Goal: Entertainment & Leisure: Browse casually

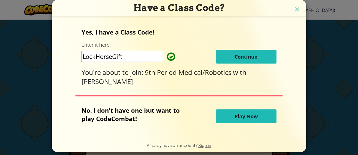
click at [237, 53] on span "Continue" at bounding box center [246, 56] width 23 height 7
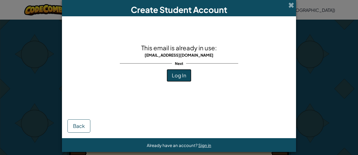
click at [187, 71] on button "Log In" at bounding box center [179, 75] width 25 height 13
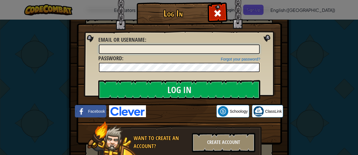
click at [255, 47] on input "Email or Username :" at bounding box center [179, 48] width 161 height 9
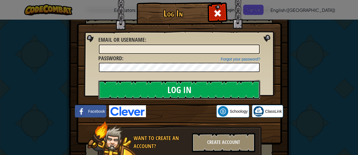
click at [214, 84] on input "Log In" at bounding box center [179, 89] width 162 height 19
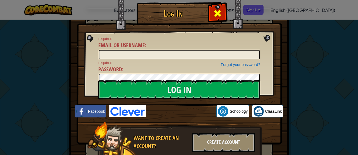
click at [210, 10] on div at bounding box center [217, 12] width 17 height 17
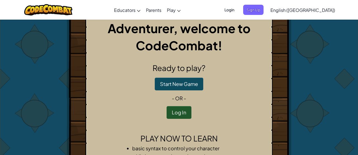
scroll to position [9, 0]
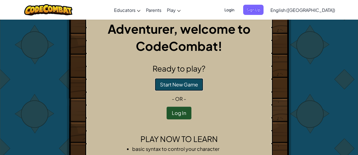
click at [182, 82] on button "Start New Game" at bounding box center [179, 84] width 49 height 13
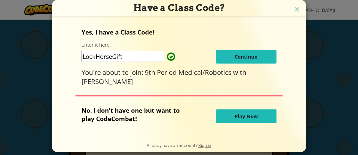
click at [226, 117] on button "Play Now" at bounding box center [246, 116] width 61 height 14
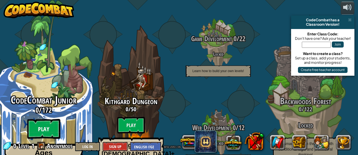
click at [44, 119] on btn "Play" at bounding box center [43, 129] width 33 height 20
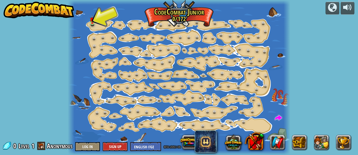
click at [74, 51] on div at bounding box center [179, 77] width 223 height 155
click at [93, 21] on img at bounding box center [92, 17] width 5 height 11
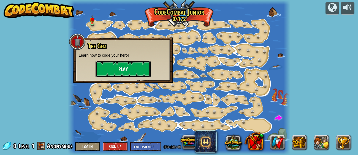
click at [130, 68] on button "Play" at bounding box center [123, 69] width 55 height 17
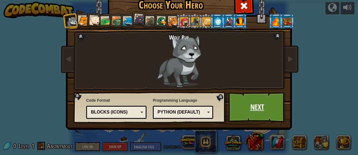
click at [264, 109] on link "Next" at bounding box center [257, 107] width 58 height 30
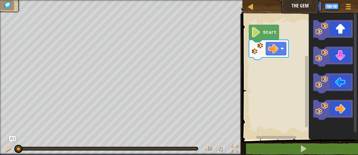
click at [269, 28] on icon "Blockly Workspace" at bounding box center [264, 33] width 30 height 17
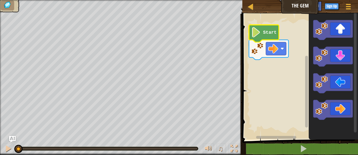
click at [269, 28] on icon "Blockly Workspace" at bounding box center [264, 33] width 30 height 17
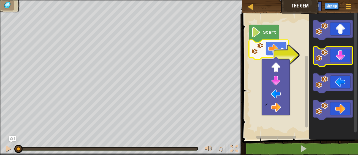
click at [324, 56] on image "Blockly Workspace" at bounding box center [322, 55] width 12 height 12
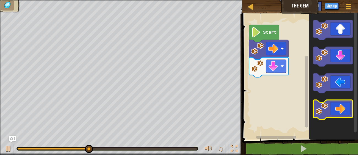
click at [322, 104] on image "Blockly Workspace" at bounding box center [322, 108] width 12 height 12
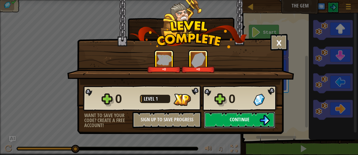
click at [235, 120] on span "Continue" at bounding box center [240, 119] width 20 height 7
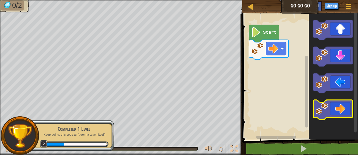
click at [326, 100] on rect "Blockly Workspace" at bounding box center [333, 110] width 39 height 20
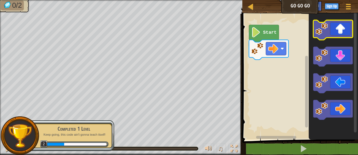
click at [336, 29] on icon "Blockly Workspace" at bounding box center [333, 30] width 39 height 20
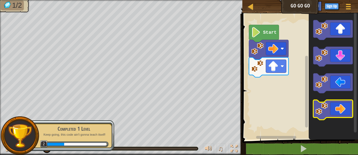
click at [331, 103] on icon "Blockly Workspace" at bounding box center [333, 110] width 39 height 20
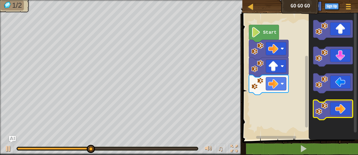
click at [335, 112] on icon "Blockly Workspace" at bounding box center [333, 110] width 39 height 20
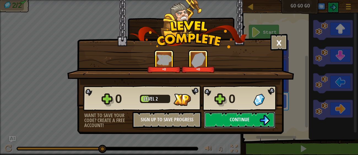
click at [261, 115] on img at bounding box center [265, 120] width 10 height 10
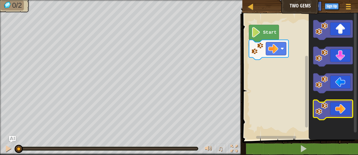
click at [330, 106] on icon "Blockly Workspace" at bounding box center [333, 110] width 39 height 20
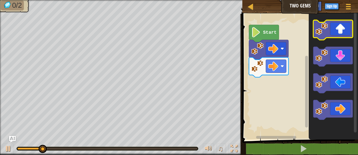
click at [335, 32] on icon "Blockly Workspace" at bounding box center [333, 30] width 39 height 20
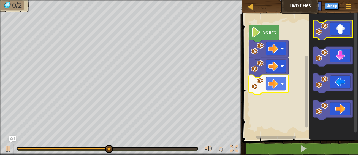
click at [341, 31] on icon "Blockly Workspace" at bounding box center [333, 30] width 39 height 20
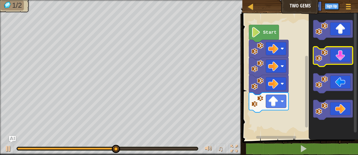
click at [343, 60] on icon "Blockly Workspace" at bounding box center [333, 57] width 39 height 20
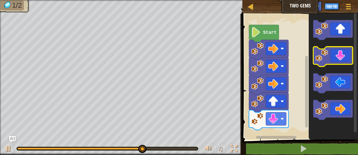
click at [343, 60] on icon "Blockly Workspace" at bounding box center [333, 57] width 39 height 20
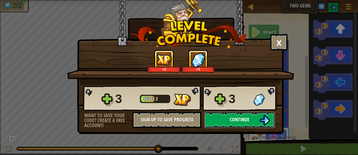
click at [244, 116] on span "Continue" at bounding box center [240, 119] width 20 height 7
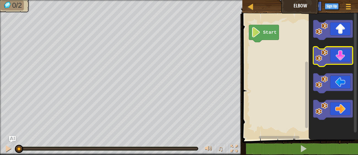
click at [329, 51] on icon "Blockly Workspace" at bounding box center [333, 57] width 39 height 20
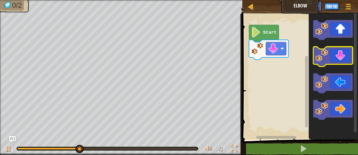
click at [331, 53] on icon "Blockly Workspace" at bounding box center [333, 57] width 39 height 20
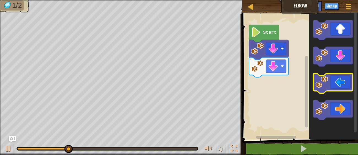
click at [336, 78] on icon "Blockly Workspace" at bounding box center [333, 83] width 39 height 20
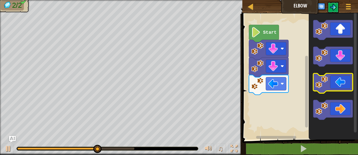
click at [336, 78] on icon "Blockly Workspace" at bounding box center [333, 83] width 39 height 20
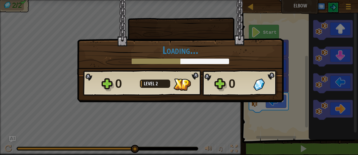
click at [336, 78] on div "× How fun was this level? Loading... Reticulating Splines... Loading... 0 Level…" at bounding box center [179, 77] width 358 height 155
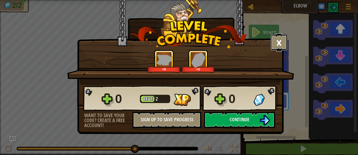
click at [281, 41] on button "×" at bounding box center [279, 42] width 17 height 17
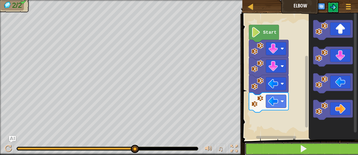
click at [303, 146] on span at bounding box center [304, 148] width 8 height 8
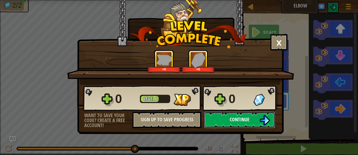
click at [248, 117] on span "Continue" at bounding box center [240, 119] width 20 height 7
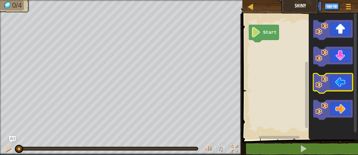
click at [329, 76] on icon "Blockly Workspace" at bounding box center [333, 83] width 39 height 20
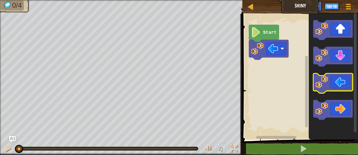
click at [329, 76] on icon "Blockly Workspace" at bounding box center [333, 83] width 39 height 20
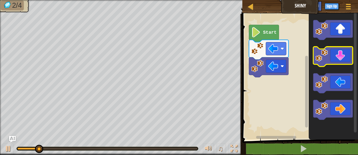
click at [336, 48] on icon "Blockly Workspace" at bounding box center [333, 57] width 39 height 20
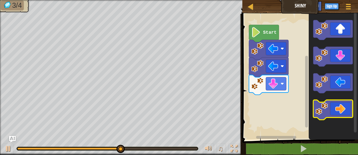
click at [331, 105] on icon "Blockly Workspace" at bounding box center [333, 110] width 39 height 20
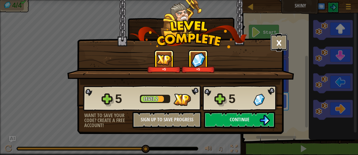
click at [276, 36] on button "×" at bounding box center [279, 42] width 17 height 17
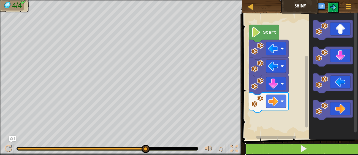
click at [270, 152] on button at bounding box center [303, 148] width 117 height 13
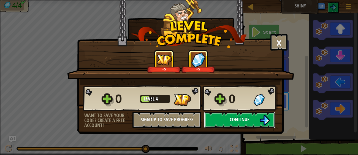
click at [242, 122] on span "Continue" at bounding box center [240, 119] width 20 height 7
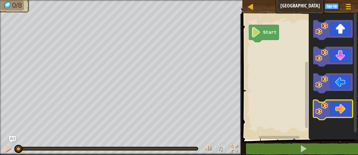
click at [336, 117] on g "Blockly Workspace" at bounding box center [333, 69] width 39 height 99
click at [336, 117] on icon "Blockly Workspace" at bounding box center [333, 110] width 39 height 20
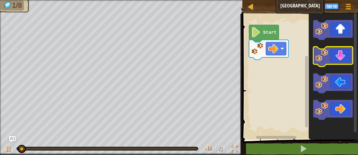
click at [345, 52] on icon "Blockly Workspace" at bounding box center [333, 57] width 39 height 20
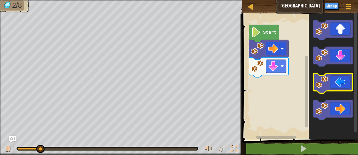
click at [336, 82] on icon "Blockly Workspace" at bounding box center [333, 83] width 39 height 20
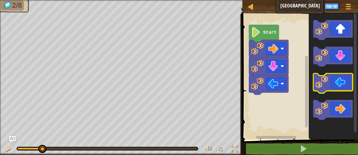
click at [336, 82] on icon "Blockly Workspace" at bounding box center [333, 83] width 39 height 20
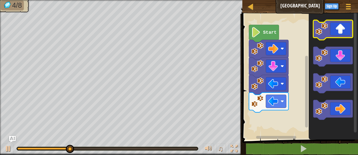
click at [343, 32] on icon "Blockly Workspace" at bounding box center [333, 30] width 39 height 20
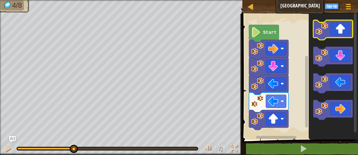
click at [343, 32] on icon "Blockly Workspace" at bounding box center [333, 30] width 39 height 20
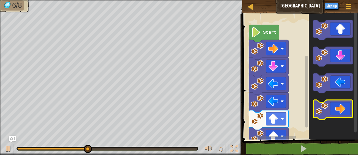
click at [340, 109] on icon "Blockly Workspace" at bounding box center [333, 110] width 39 height 20
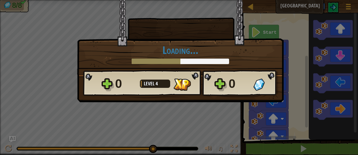
click at [340, 109] on div "× How fun was this level? Loading... Reticulating Splines... Loading... 0 Level…" at bounding box center [179, 77] width 358 height 155
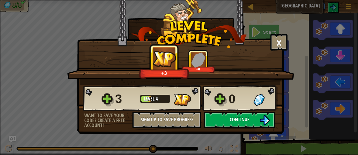
click at [250, 113] on button "Continue" at bounding box center [239, 119] width 71 height 17
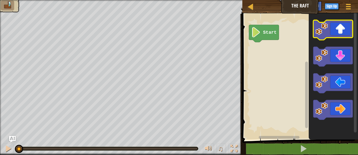
click at [347, 35] on icon "Blockly Workspace" at bounding box center [333, 30] width 39 height 20
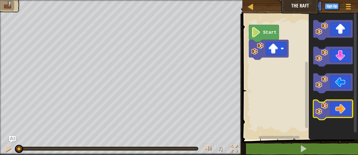
click at [329, 107] on icon "Blockly Workspace" at bounding box center [333, 110] width 39 height 20
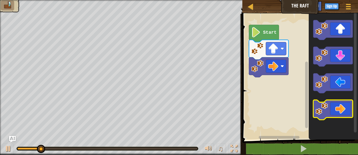
click at [332, 107] on icon "Blockly Workspace" at bounding box center [333, 110] width 39 height 20
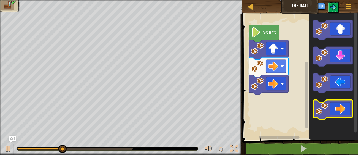
click at [332, 107] on icon "Blockly Workspace" at bounding box center [333, 110] width 39 height 20
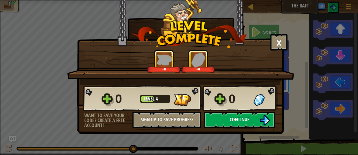
click at [251, 122] on button "Continue" at bounding box center [239, 119] width 71 height 17
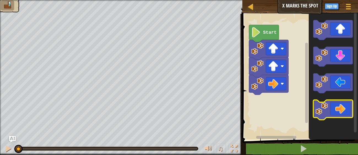
click at [337, 101] on icon "Blockly Workspace" at bounding box center [333, 110] width 39 height 20
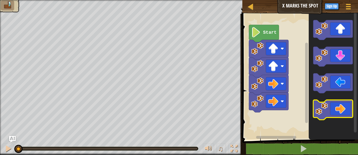
click at [337, 101] on icon "Blockly Workspace" at bounding box center [333, 110] width 39 height 20
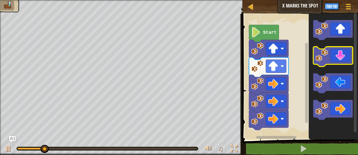
click at [336, 59] on icon "Blockly Workspace" at bounding box center [333, 57] width 39 height 20
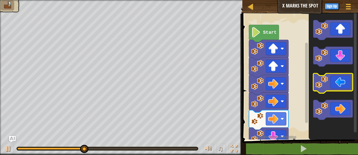
click at [330, 80] on icon "Blockly Workspace" at bounding box center [333, 83] width 39 height 20
